Goal: Information Seeking & Learning: Learn about a topic

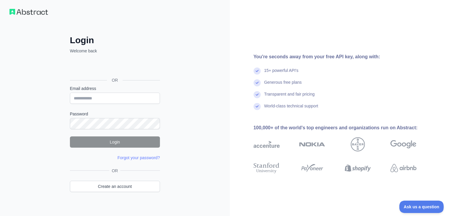
scroll to position [0, 0]
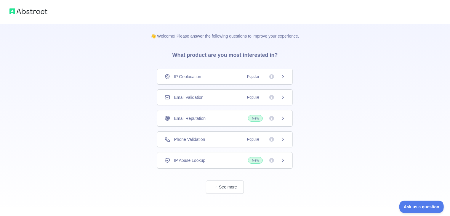
click at [285, 78] on div "IP Geolocation Popular" at bounding box center [225, 77] width 136 height 16
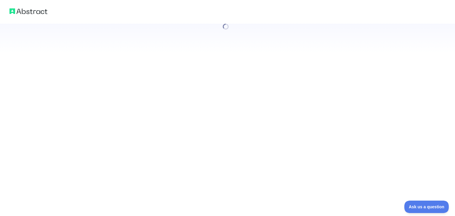
click at [285, 78] on div at bounding box center [227, 108] width 455 height 216
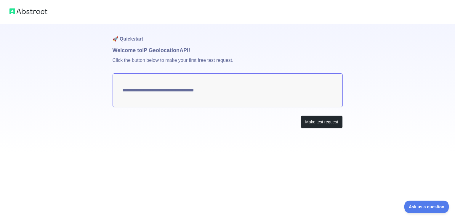
type textarea "**********"
drag, startPoint x: 111, startPoint y: 62, endPoint x: 176, endPoint y: 68, distance: 65.7
click at [176, 68] on div "**********" at bounding box center [227, 76] width 455 height 152
click at [173, 70] on p "Click the button below to make your first free test request." at bounding box center [227, 63] width 230 height 19
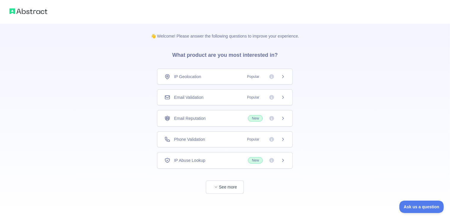
scroll to position [1, 0]
click at [223, 188] on button "See more" at bounding box center [225, 186] width 38 height 13
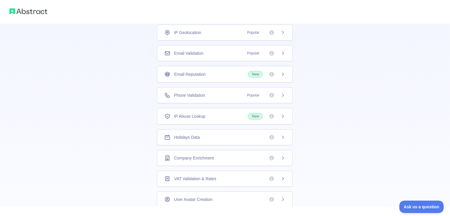
scroll to position [0, 0]
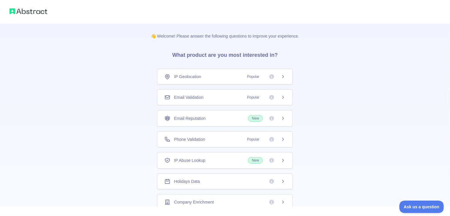
click at [220, 97] on div "Email Validation Popular" at bounding box center [224, 97] width 121 height 6
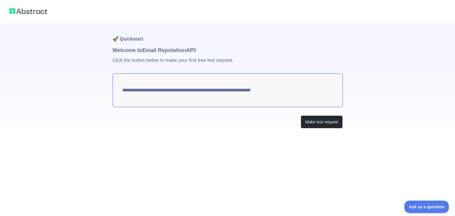
click at [159, 50] on h1 "Welcome to Email Reputation API!" at bounding box center [227, 50] width 230 height 8
click at [246, 56] on p "Click the button below to make your first free test request." at bounding box center [227, 63] width 230 height 19
